Goal: Transaction & Acquisition: Book appointment/travel/reservation

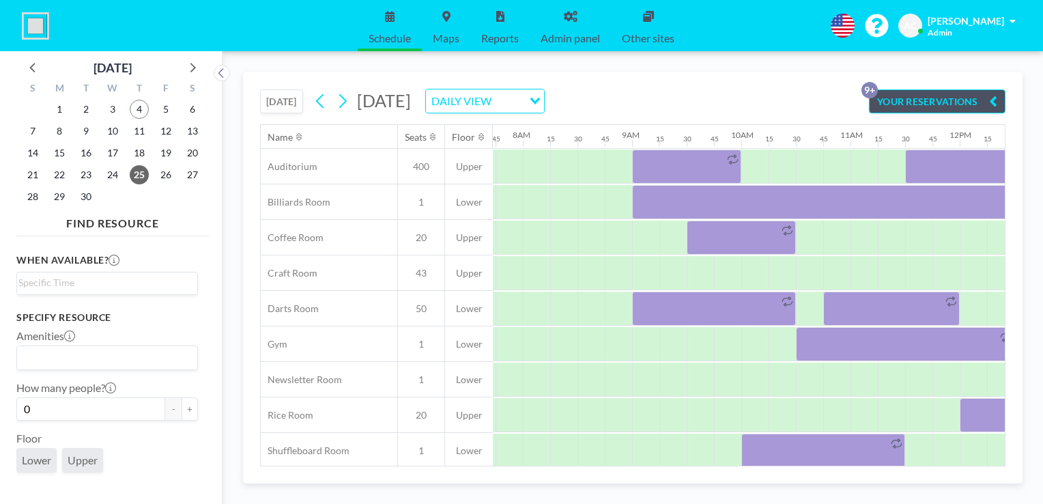
scroll to position [0, 847]
click at [190, 69] on icon at bounding box center [192, 67] width 18 height 18
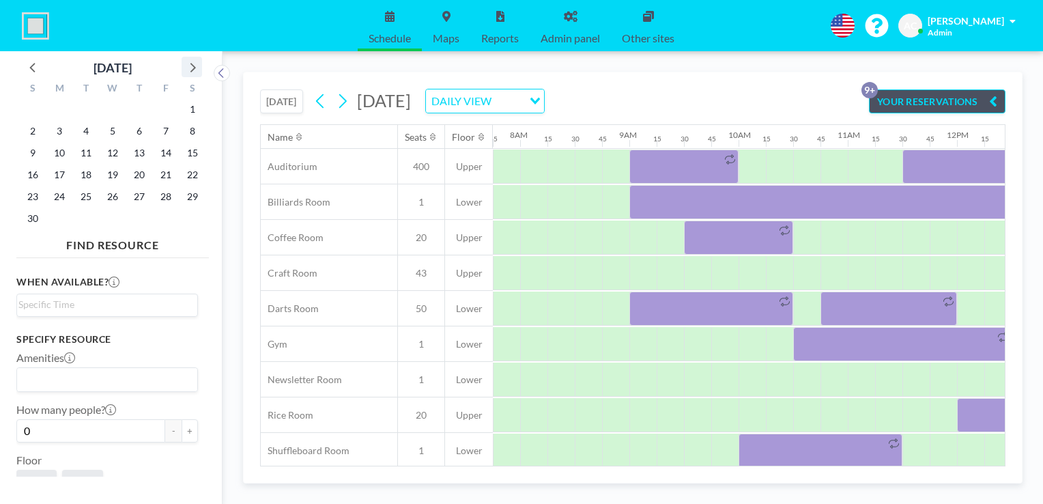
click at [190, 69] on icon at bounding box center [192, 67] width 18 height 18
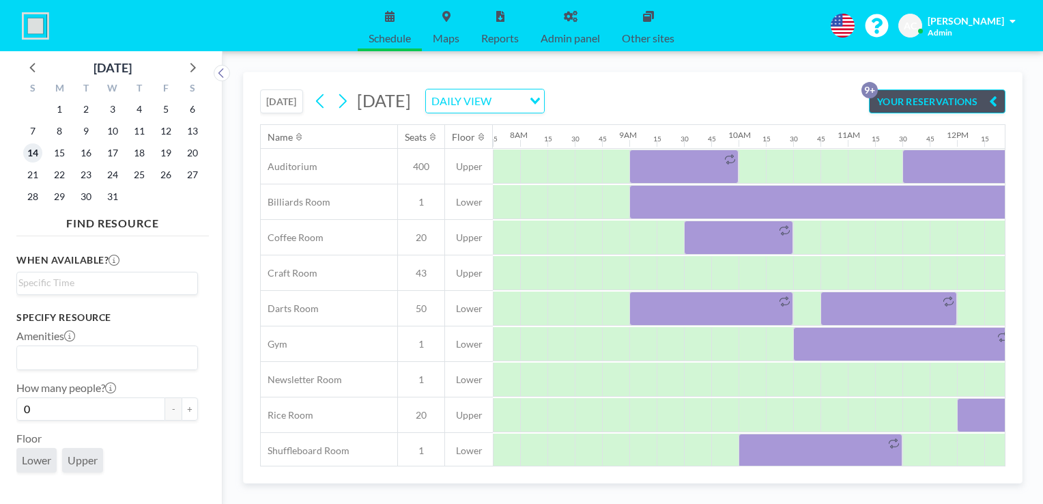
click at [33, 152] on span "14" at bounding box center [32, 152] width 19 height 19
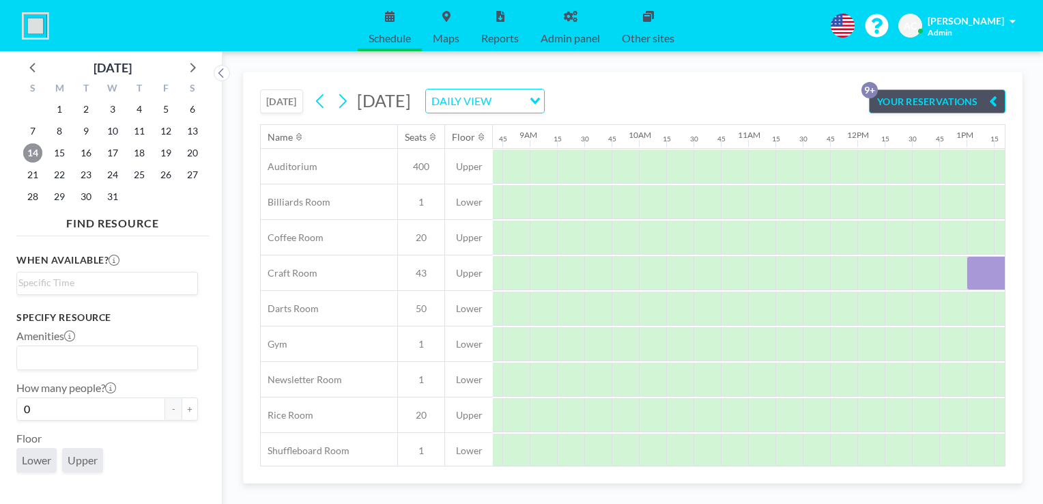
scroll to position [0, 944]
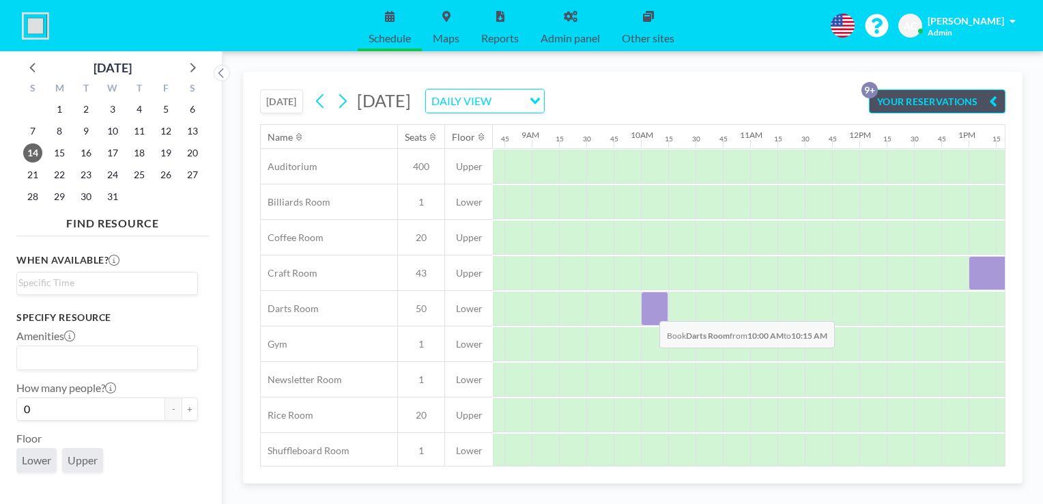
click at [649, 310] on div at bounding box center [654, 309] width 27 height 34
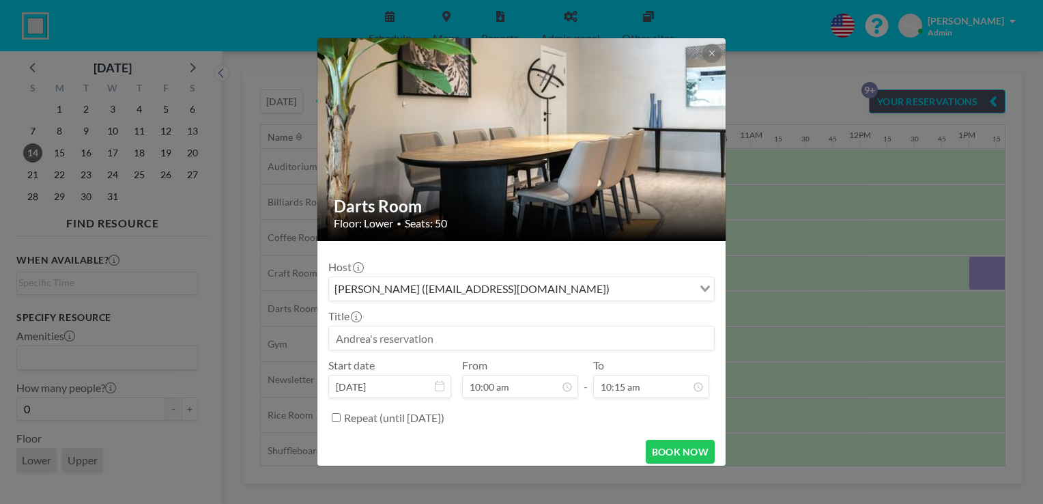
click at [490, 331] on input at bounding box center [521, 337] width 385 height 23
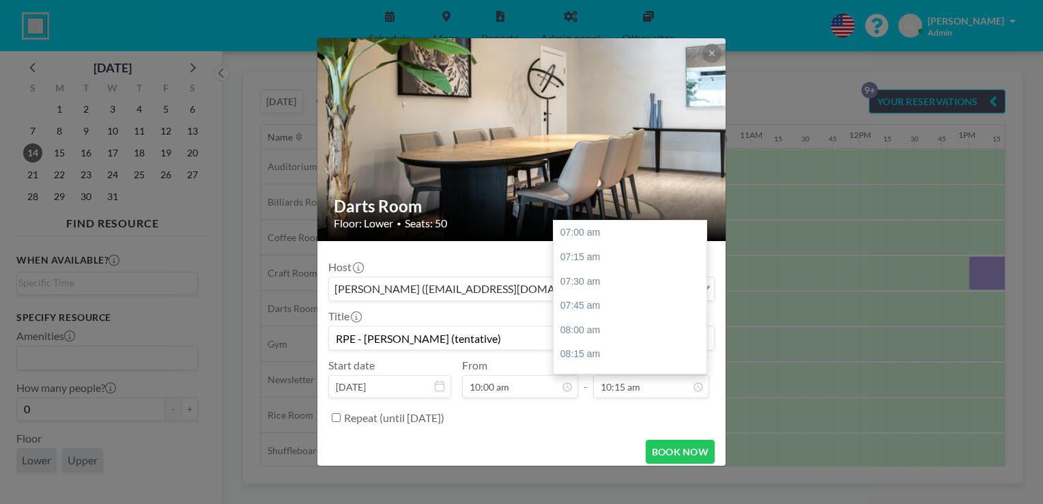
scroll to position [316, 0]
type input "RPE - [PERSON_NAME] (tentative)"
drag, startPoint x: 699, startPoint y: 256, endPoint x: 693, endPoint y: 326, distance: 69.9
click at [693, 326] on div "07:00 am 07:15 am 07:30 am 07:45 am 08:00 am 08:15 am 08:30 am 08:45 am 09:00 a…" at bounding box center [630, 297] width 153 height 153
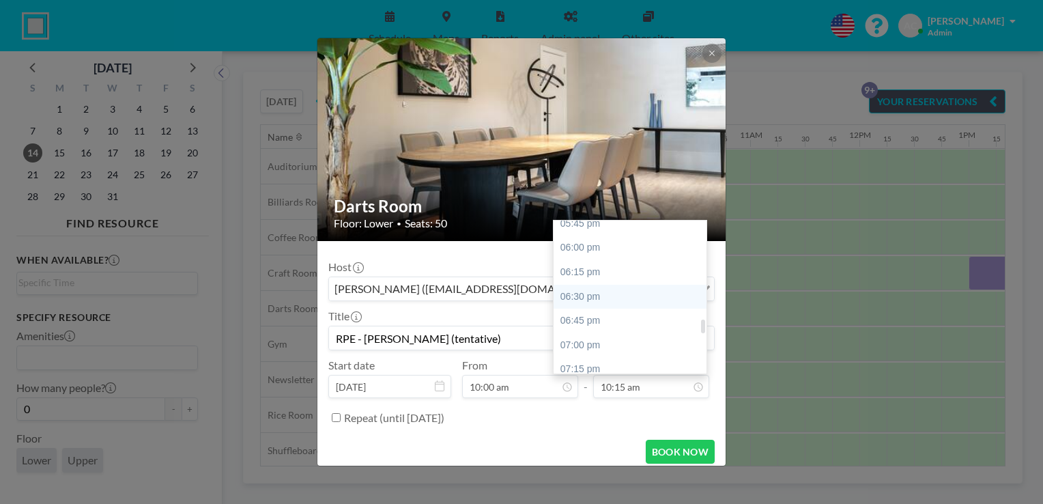
click at [643, 296] on div "06:30 pm" at bounding box center [634, 297] width 160 height 25
type input "06:30 pm"
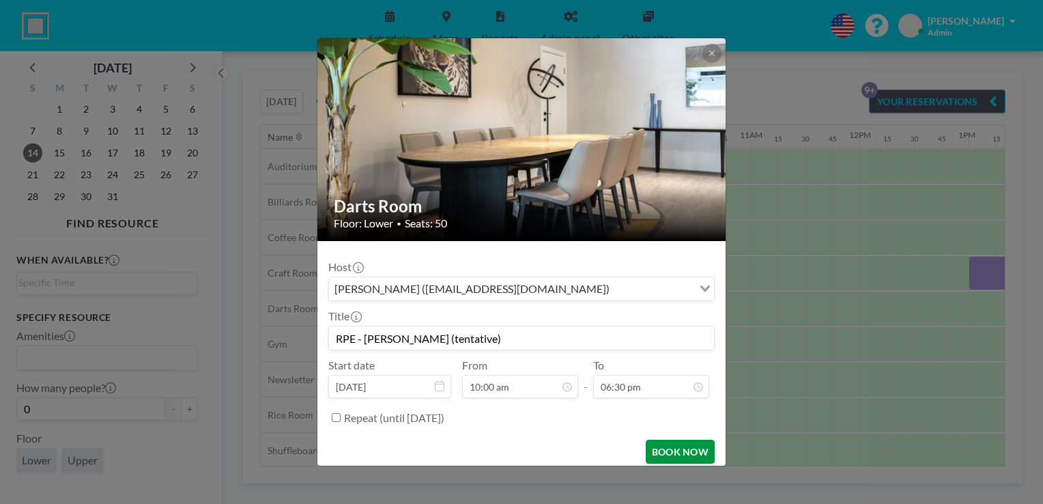
scroll to position [1119, 0]
click at [670, 455] on button "BOOK NOW" at bounding box center [680, 452] width 69 height 24
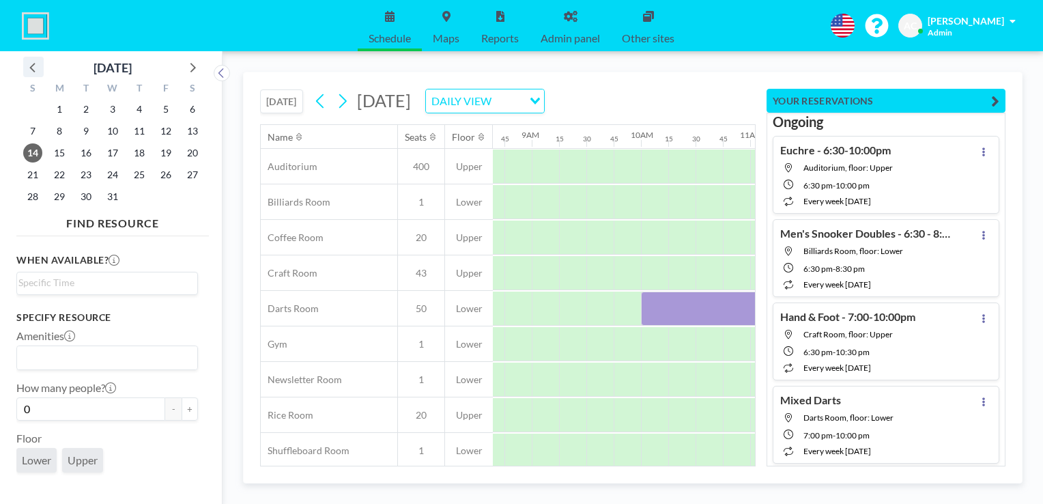
click at [33, 67] on icon at bounding box center [34, 67] width 18 height 18
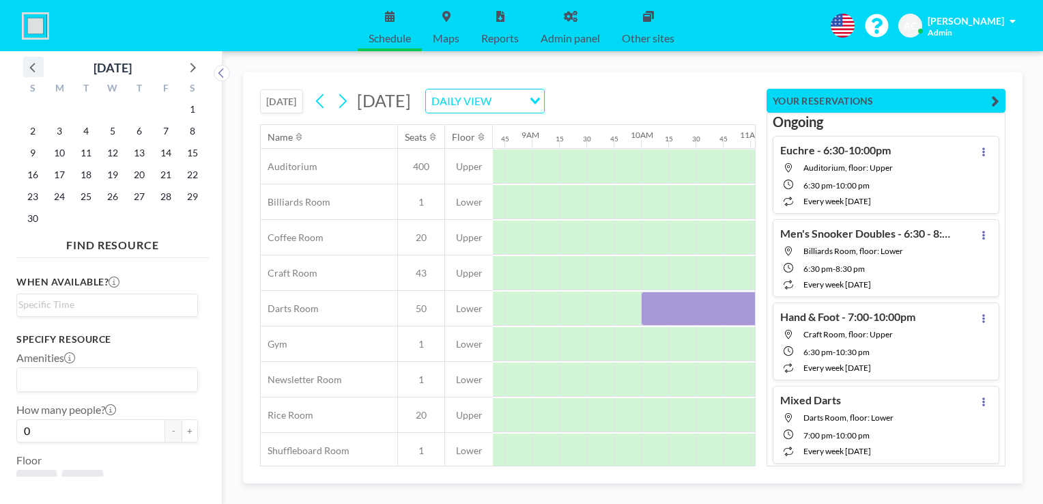
click at [33, 67] on icon at bounding box center [34, 67] width 18 height 18
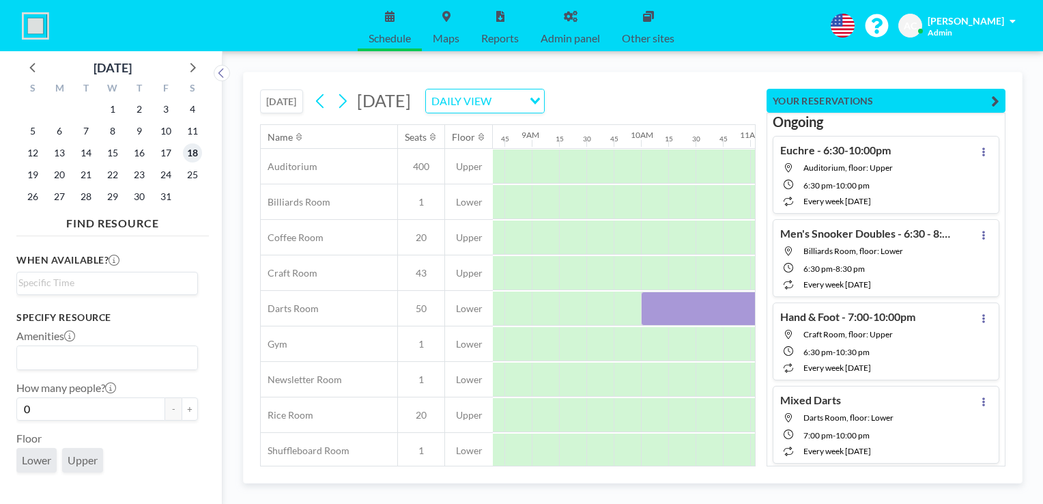
click at [193, 155] on span "18" at bounding box center [192, 152] width 19 height 19
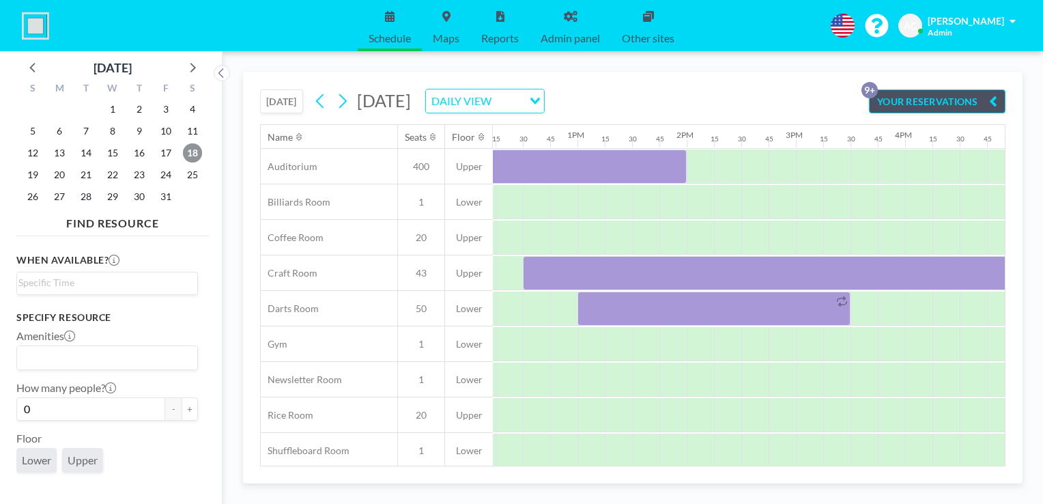
scroll to position [0, 1340]
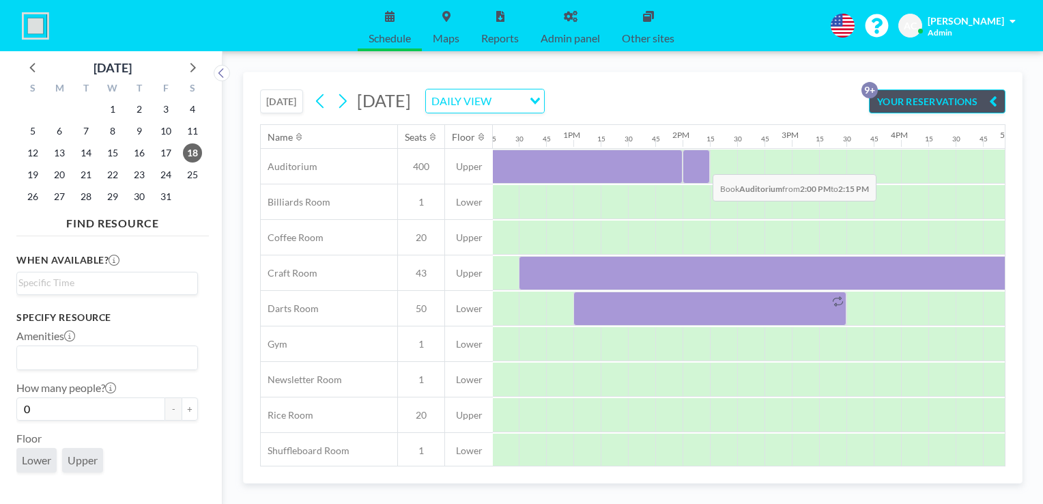
click at [702, 163] on div at bounding box center [696, 167] width 27 height 34
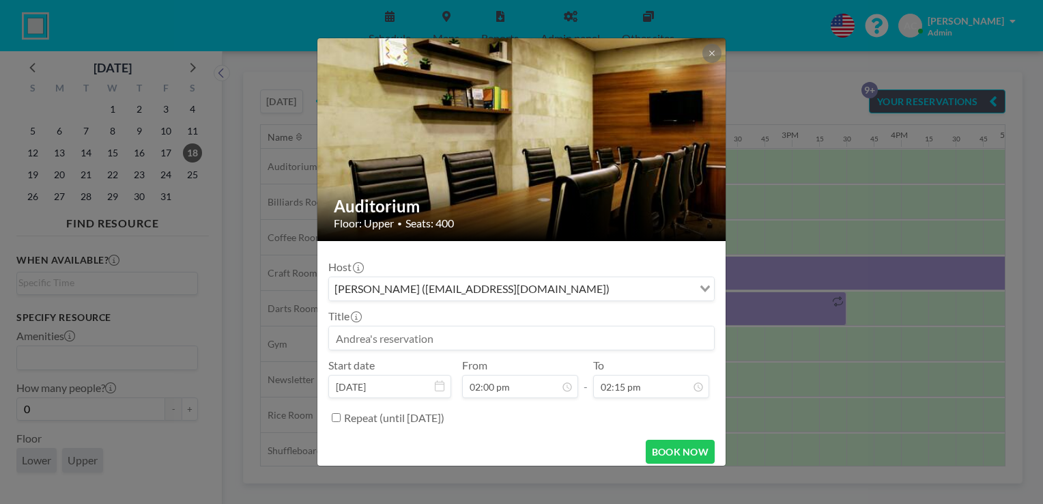
click at [463, 339] on input at bounding box center [521, 337] width 385 height 23
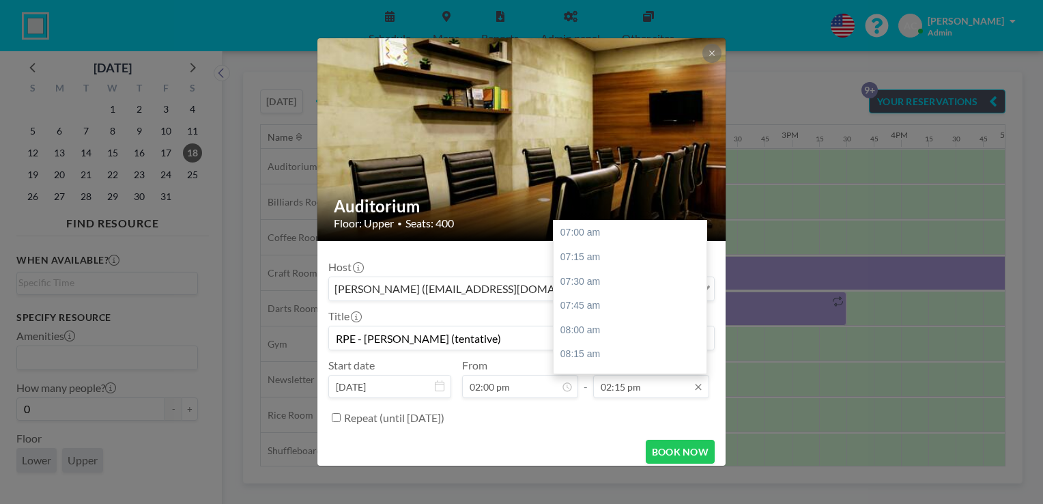
scroll to position [705, 0]
type input "RPE - [PERSON_NAME] (tentative)"
drag, startPoint x: 697, startPoint y: 294, endPoint x: 699, endPoint y: 343, distance: 48.5
click at [701, 343] on div at bounding box center [703, 340] width 4 height 14
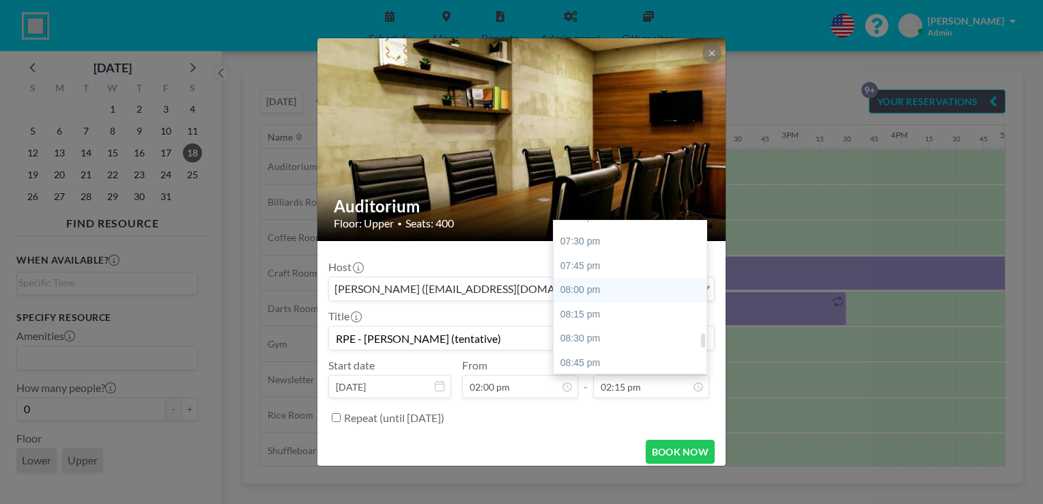
click at [620, 285] on div "08:00 pm" at bounding box center [634, 290] width 160 height 25
type input "08:00 pm"
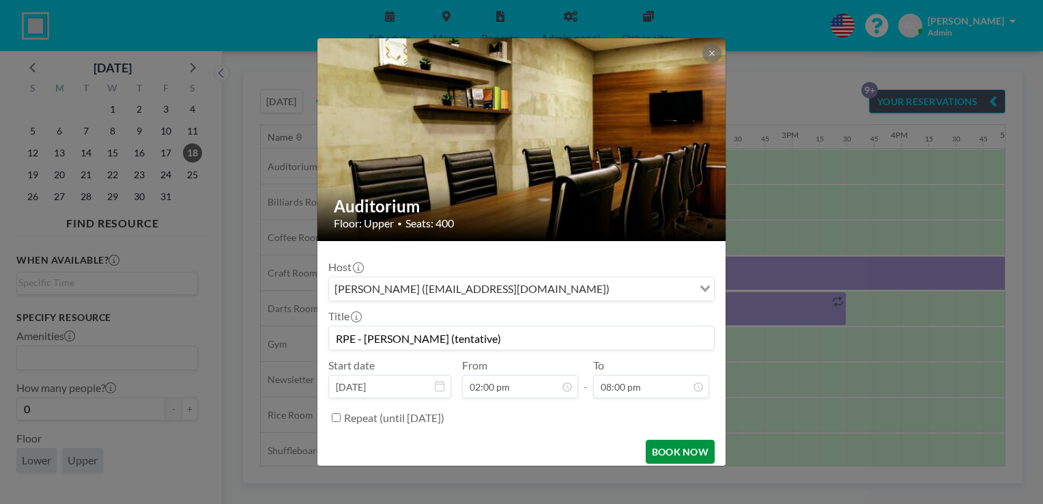
scroll to position [1264, 0]
click at [673, 455] on button "BOOK NOW" at bounding box center [680, 452] width 69 height 24
